Goal: Information Seeking & Learning: Check status

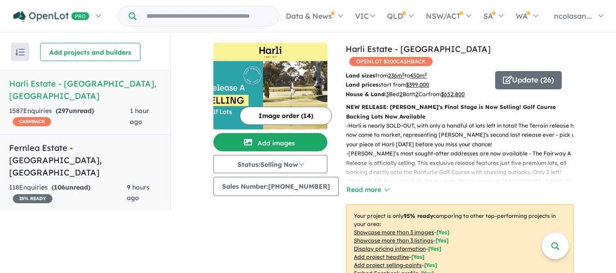
click at [68, 142] on h5 "Fernlea Estate - [GEOGRAPHIC_DATA] , [GEOGRAPHIC_DATA]" at bounding box center [85, 160] width 152 height 37
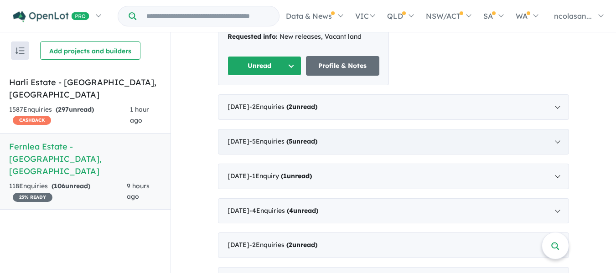
scroll to position [319, 0]
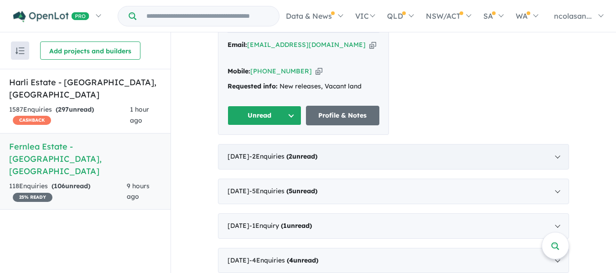
click at [301, 152] on span "- 2 Enquir ies ( 2 unread)" at bounding box center [283, 156] width 68 height 8
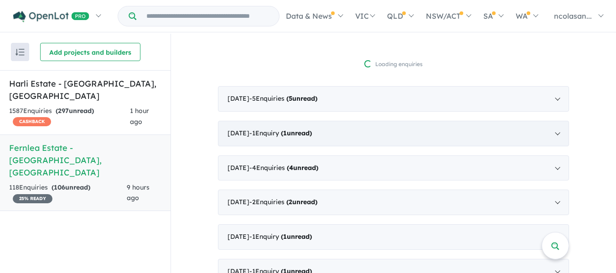
scroll to position [310, 0]
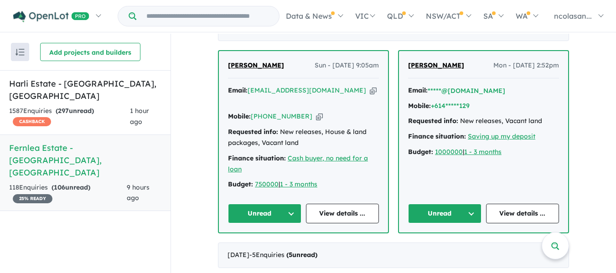
click at [474, 204] on button "Unread" at bounding box center [444, 214] width 73 height 20
click at [434, 246] on button "Assigned" at bounding box center [448, 256] width 79 height 21
click at [282, 204] on button "Unread" at bounding box center [264, 214] width 73 height 20
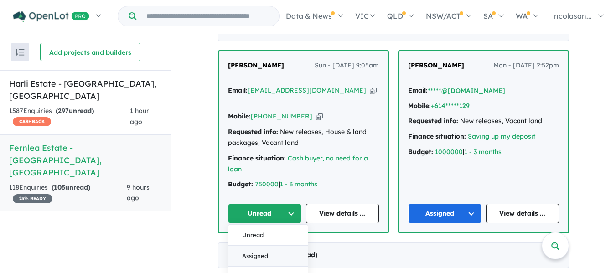
click at [273, 246] on button "Assigned" at bounding box center [268, 256] width 79 height 21
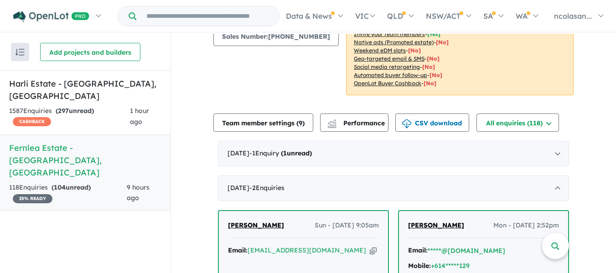
scroll to position [173, 0]
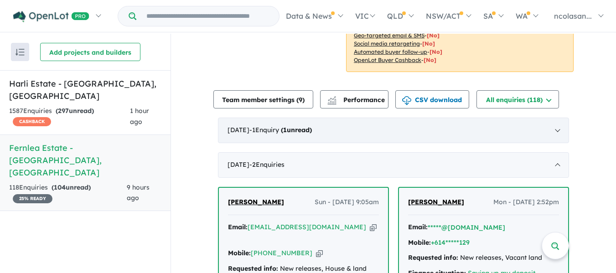
click at [312, 134] on strong "( 1 unread)" at bounding box center [296, 130] width 31 height 8
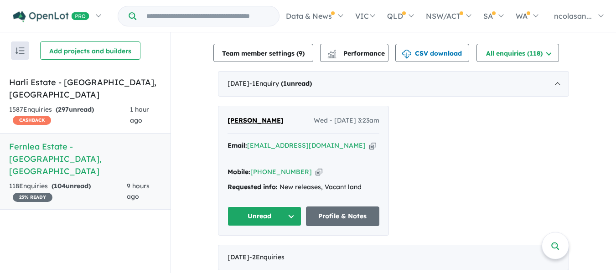
scroll to position [219, 0]
click at [289, 206] on button "Unread" at bounding box center [265, 216] width 74 height 20
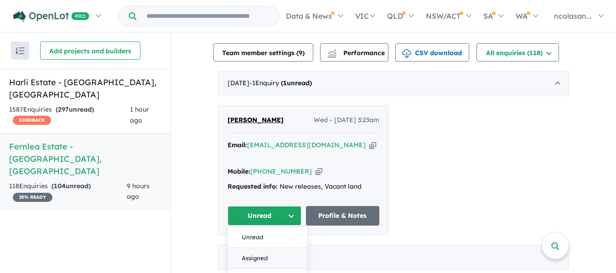
click at [264, 248] on button "Assigned" at bounding box center [267, 258] width 79 height 21
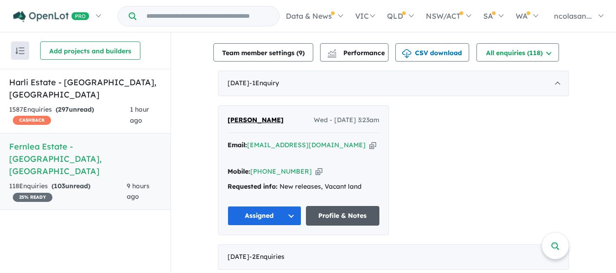
click at [340, 206] on link "Profile & Notes" at bounding box center [343, 216] width 74 height 20
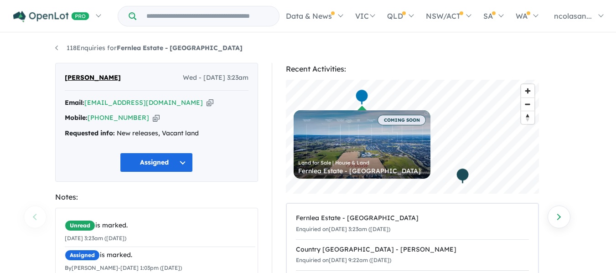
click at [393, 149] on div "Land for Sale | House & Land Fernlea Estate - Clyde" at bounding box center [362, 163] width 137 height 32
